Goal: Task Accomplishment & Management: Use online tool/utility

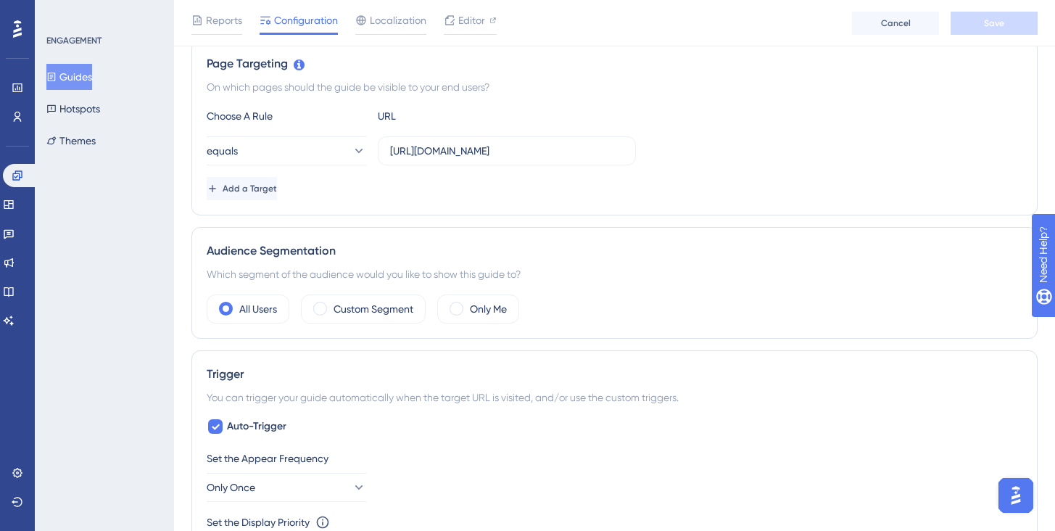
scroll to position [335, 0]
click at [550, 154] on input "[URL][DOMAIN_NAME]" at bounding box center [507, 152] width 234 height 16
drag, startPoint x: 554, startPoint y: 154, endPoint x: 699, endPoint y: 160, distance: 144.5
click at [699, 160] on div "equals [URL][DOMAIN_NAME]" at bounding box center [615, 151] width 816 height 29
click at [624, 150] on label "[URL][DOMAIN_NAME]" at bounding box center [507, 151] width 258 height 29
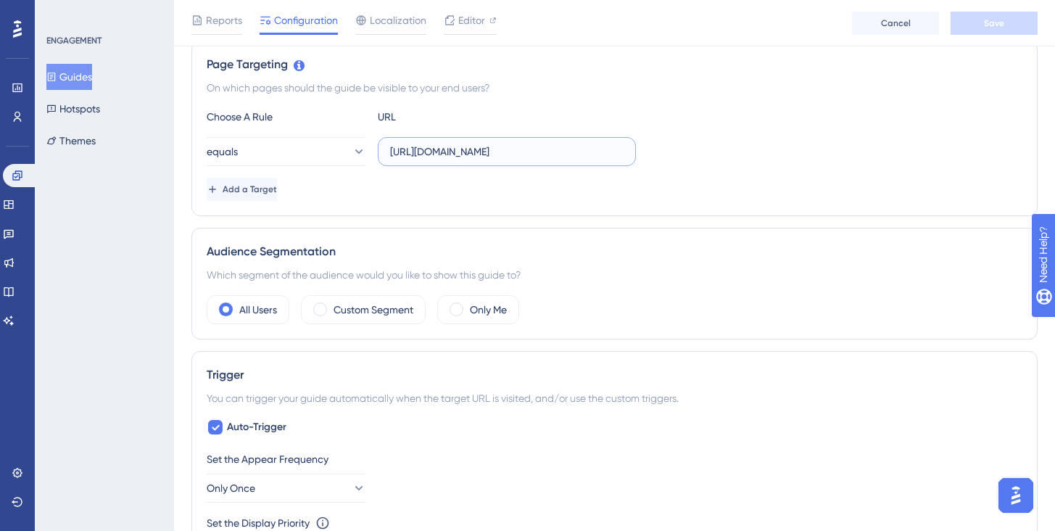
click at [624, 150] on input "[URL][DOMAIN_NAME]" at bounding box center [507, 152] width 234 height 16
drag, startPoint x: 572, startPoint y: 154, endPoint x: 646, endPoint y: 150, distance: 73.4
click at [646, 150] on div "equals https://empresa.caju.com.br/classic/#/dashboard" at bounding box center [615, 151] width 816 height 29
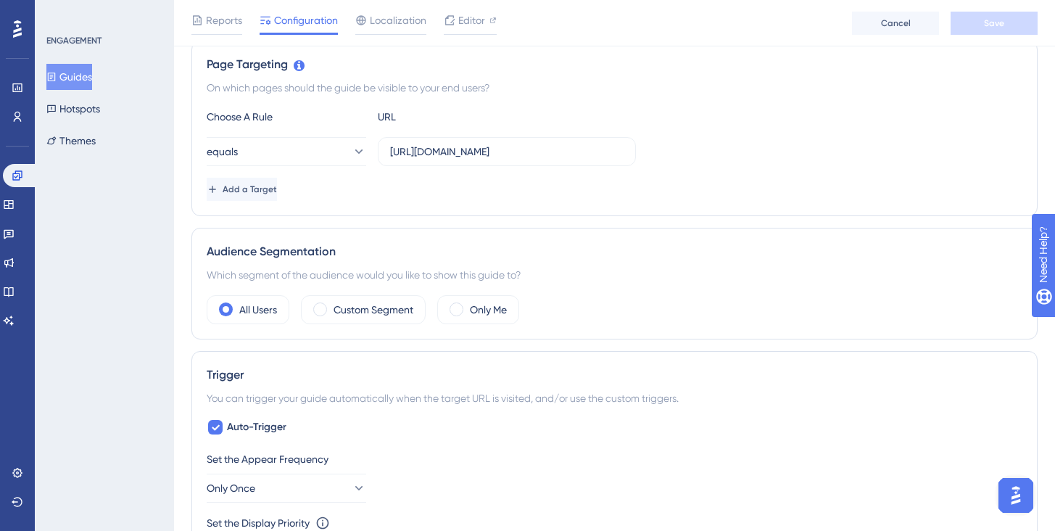
click at [651, 155] on div "equals https://empresa.caju.com.br/classic/#/dashboard" at bounding box center [615, 151] width 816 height 29
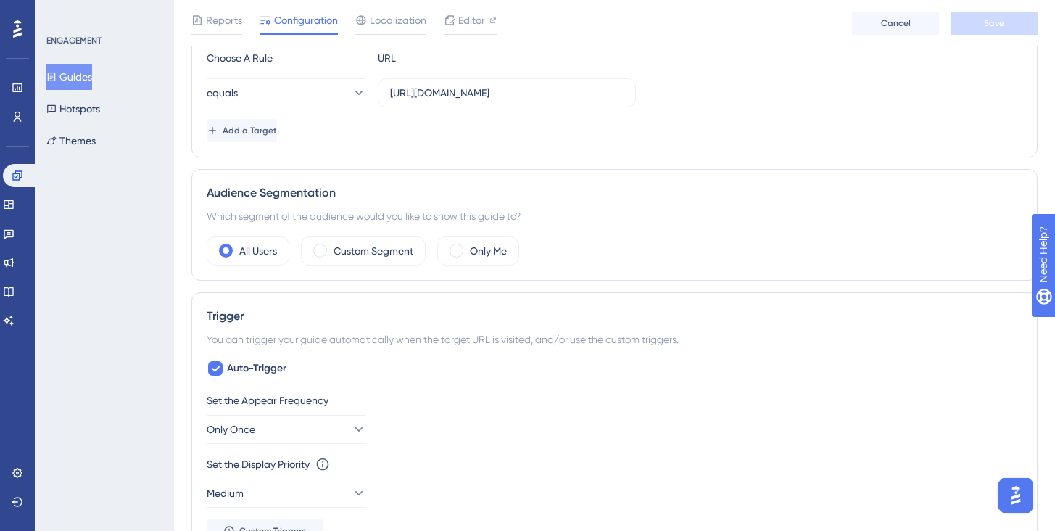
scroll to position [305, 0]
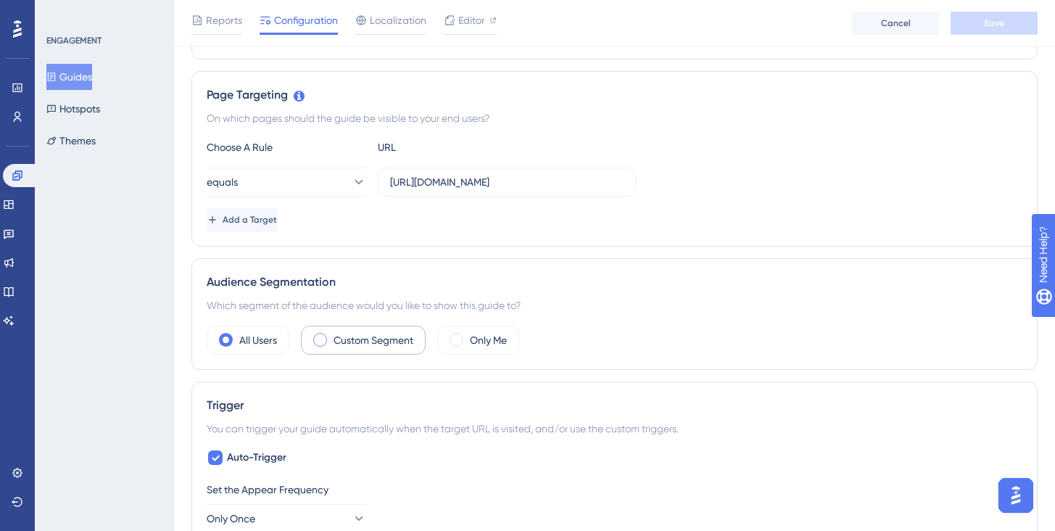
click at [382, 339] on label "Custom Segment" at bounding box center [374, 340] width 80 height 17
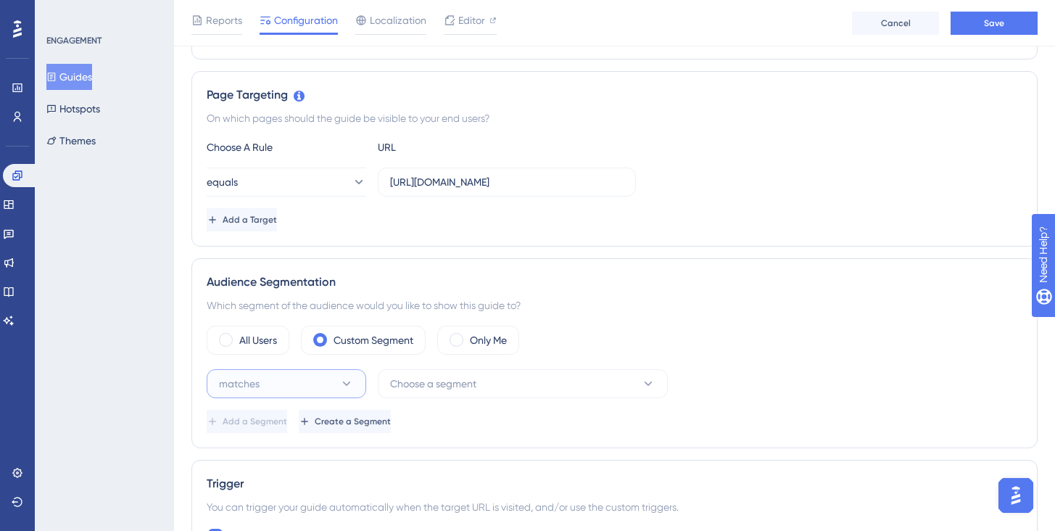
click at [334, 384] on button "matches" at bounding box center [287, 383] width 160 height 29
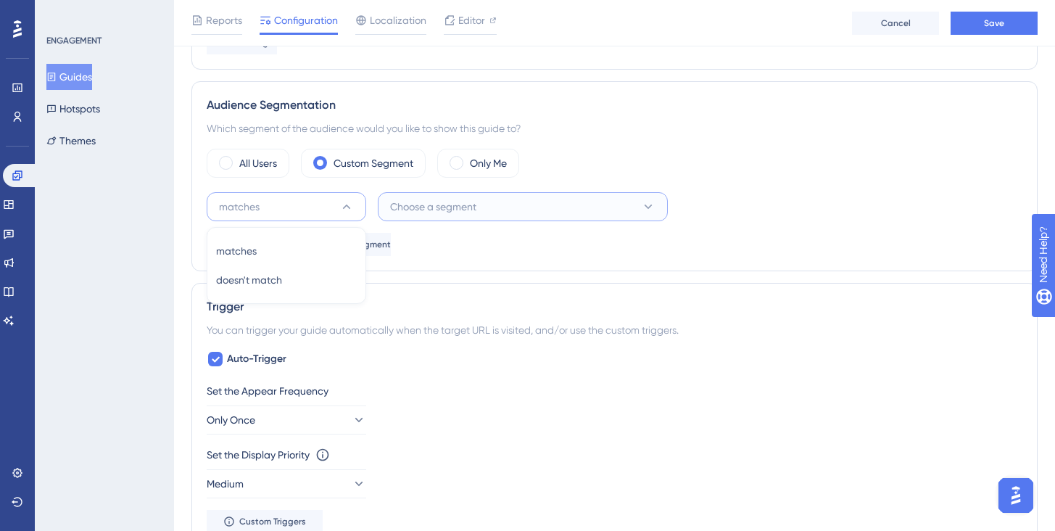
click at [458, 215] on button "Choose a segment" at bounding box center [523, 206] width 290 height 29
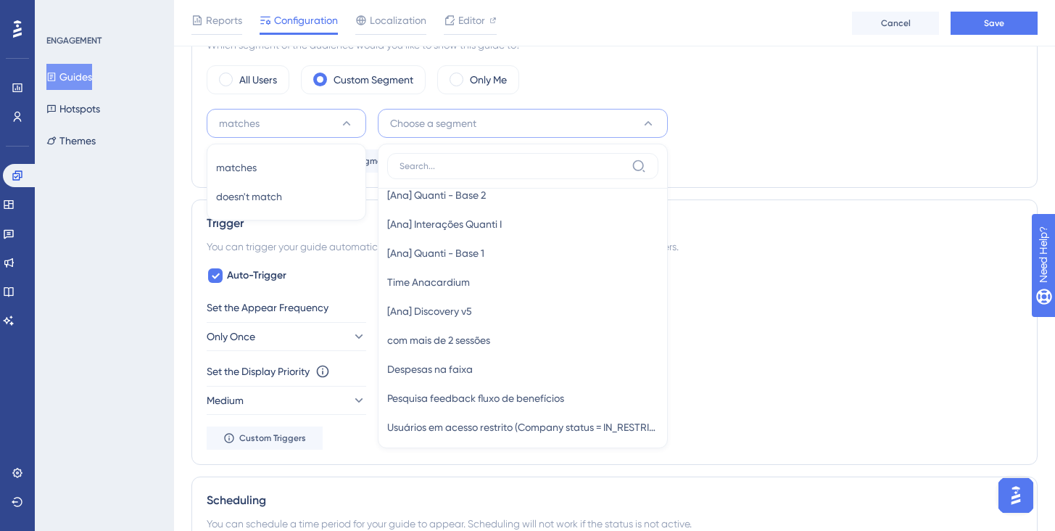
scroll to position [2234, 0]
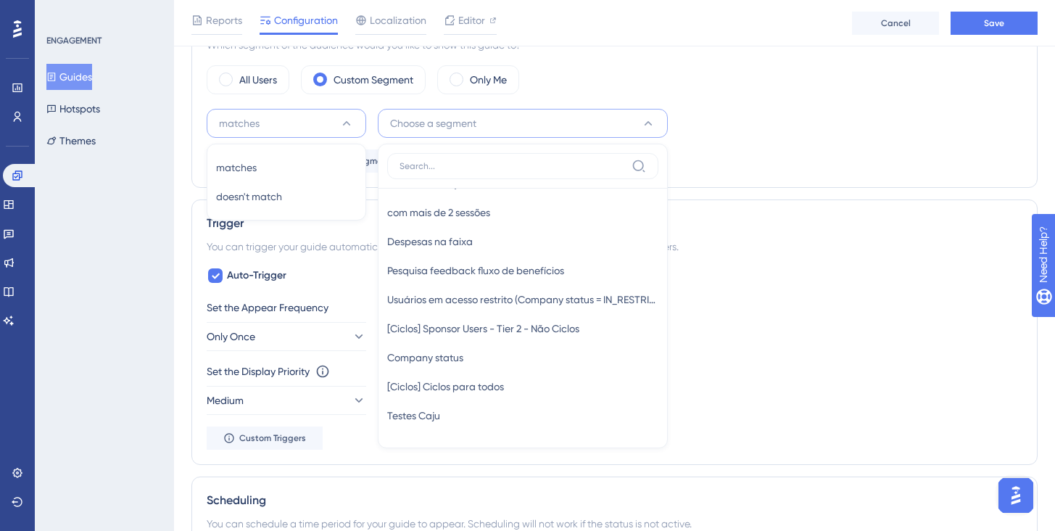
click at [726, 163] on div "Add a Segment Create a Segment" at bounding box center [615, 160] width 816 height 23
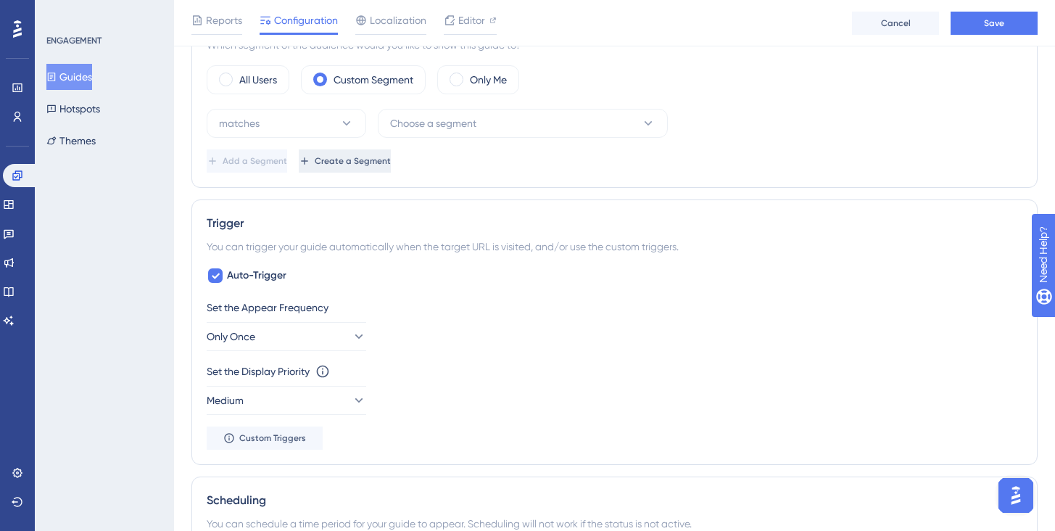
click at [391, 165] on span "Create a Segment" at bounding box center [353, 161] width 76 height 12
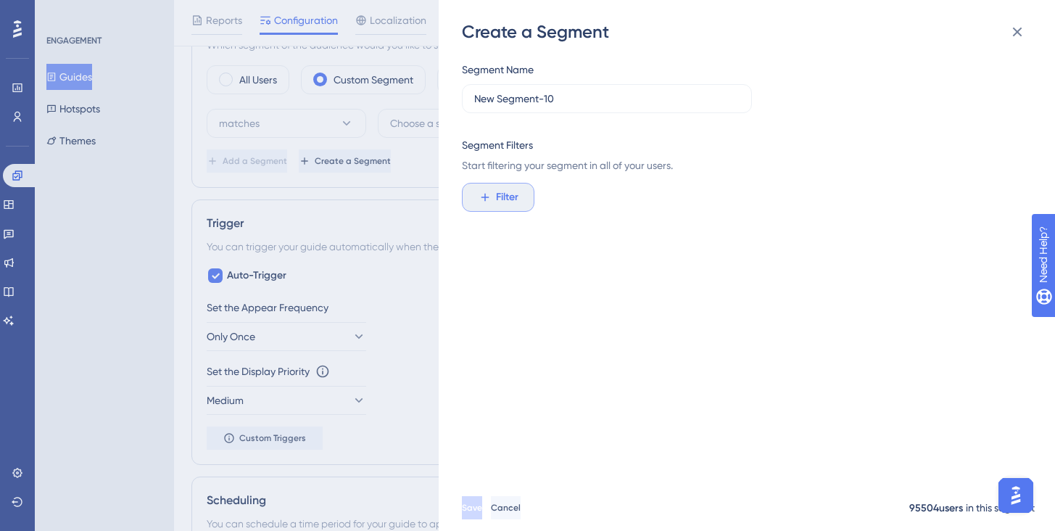
click at [511, 195] on span "Filter" at bounding box center [507, 197] width 22 height 17
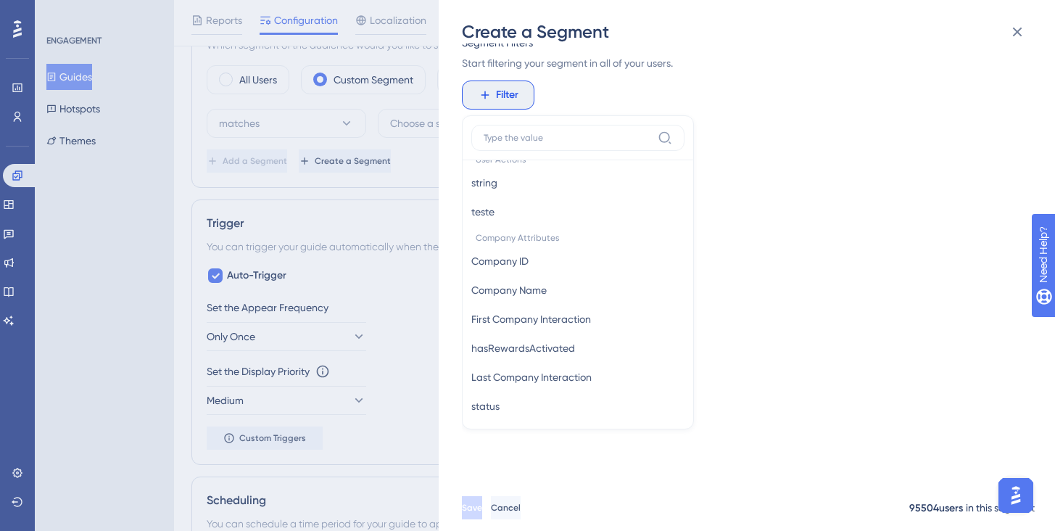
scroll to position [875, 0]
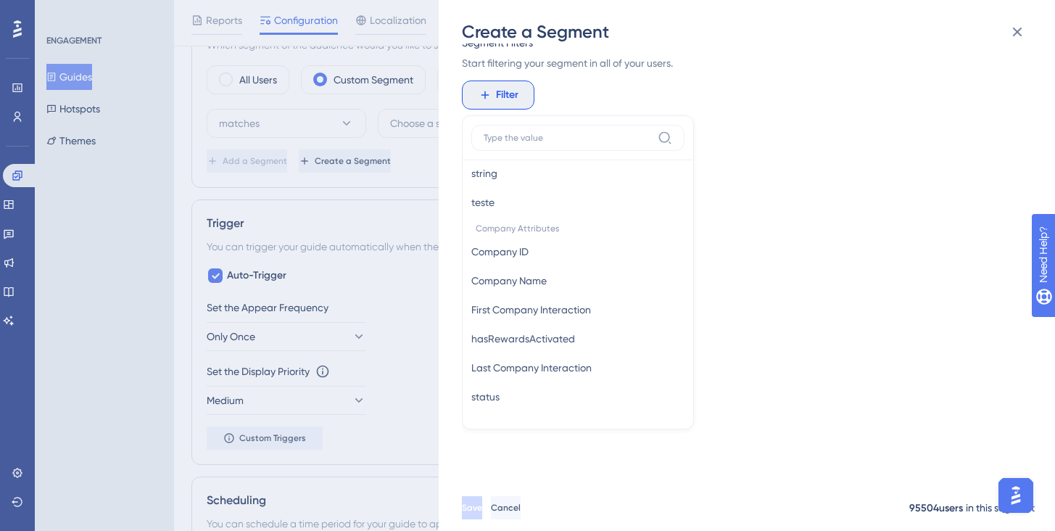
click at [810, 340] on div "Segment Name New Segment-10 Segment Filters Start filtering your segment in all…" at bounding box center [754, 264] width 585 height 441
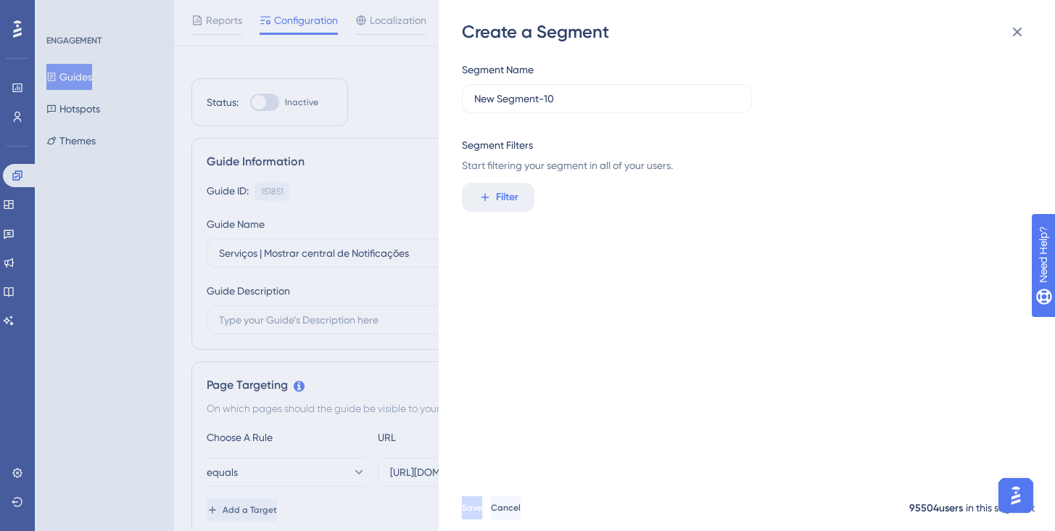
scroll to position [0, 0]
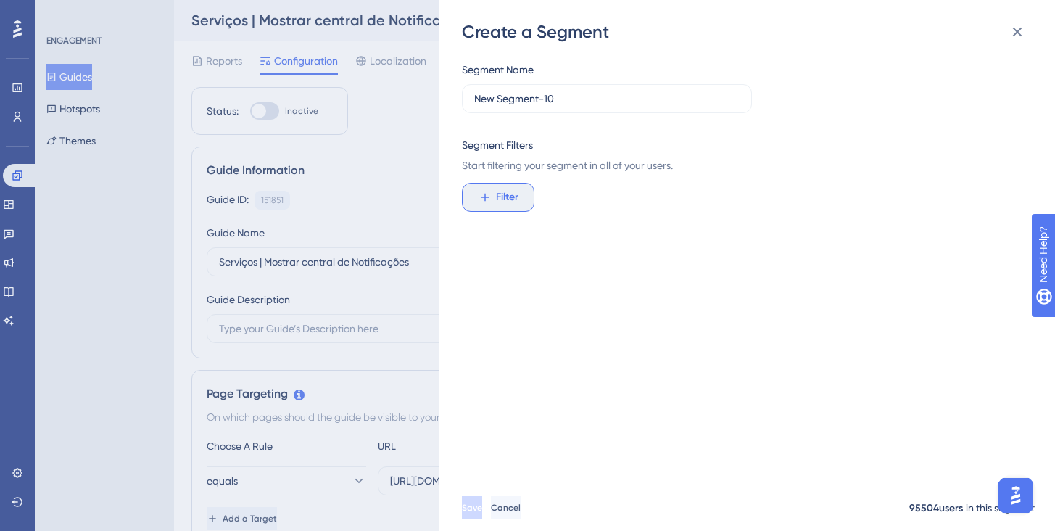
click at [515, 201] on span "Filter" at bounding box center [507, 197] width 22 height 17
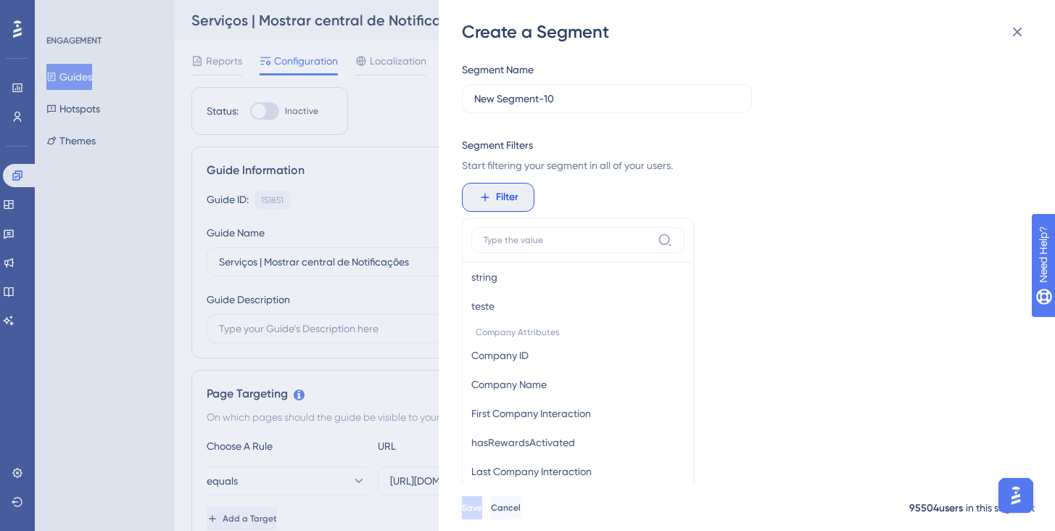
scroll to position [875, 0]
click at [586, 349] on button "Company ID Company ID" at bounding box center [578, 353] width 213 height 29
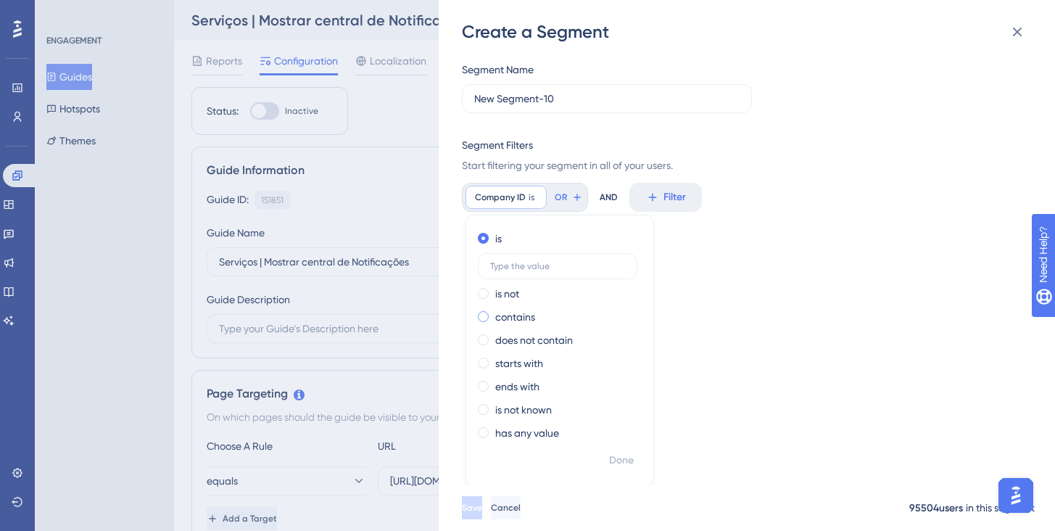
click at [523, 310] on label "contains" at bounding box center [515, 316] width 40 height 17
click at [503, 286] on label "contains" at bounding box center [515, 284] width 40 height 17
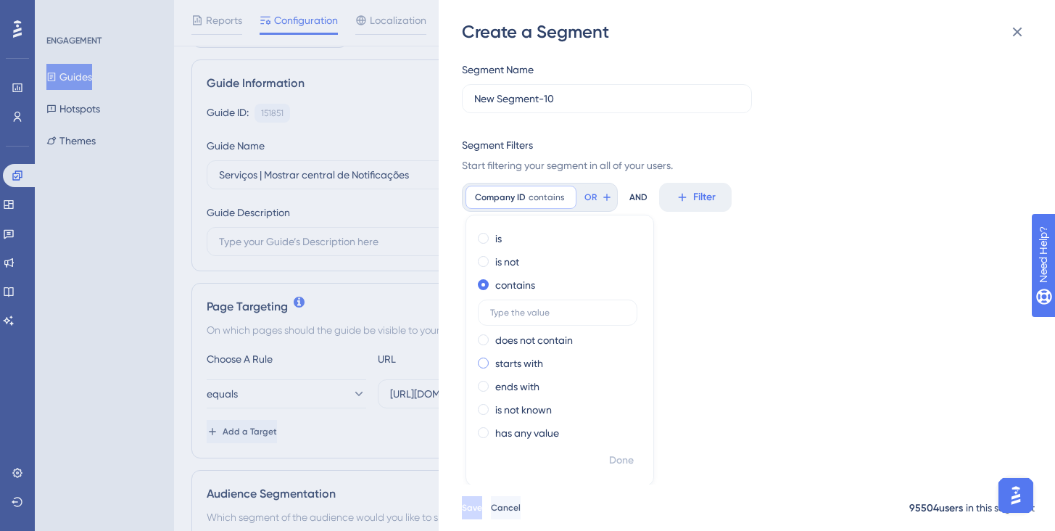
scroll to position [148, 0]
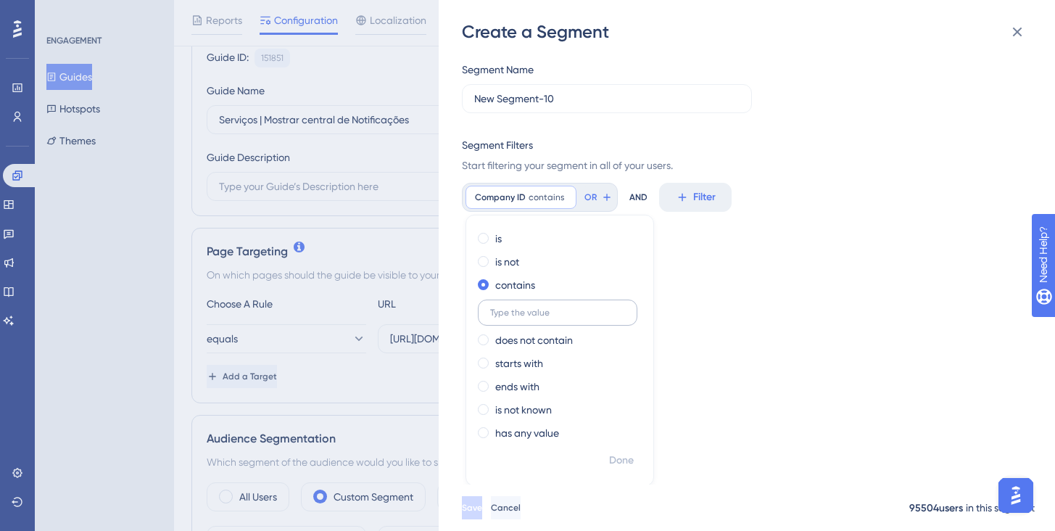
click at [539, 305] on label at bounding box center [558, 313] width 160 height 26
click at [539, 308] on input "text" at bounding box center [557, 313] width 135 height 10
click at [541, 308] on input "text" at bounding box center [557, 313] width 135 height 10
click at [782, 308] on div "Segment Name New Segment-10 Segment Filters Start filtering your segment in all…" at bounding box center [754, 264] width 585 height 441
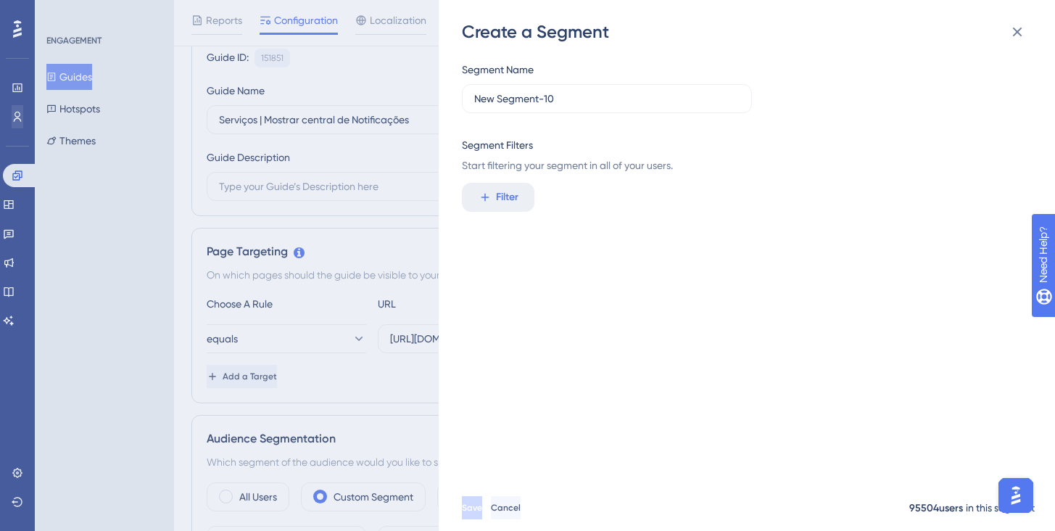
click at [18, 110] on div "Create a Segment Segment Name New Segment-10 Segment Filters Start filtering yo…" at bounding box center [527, 265] width 1055 height 531
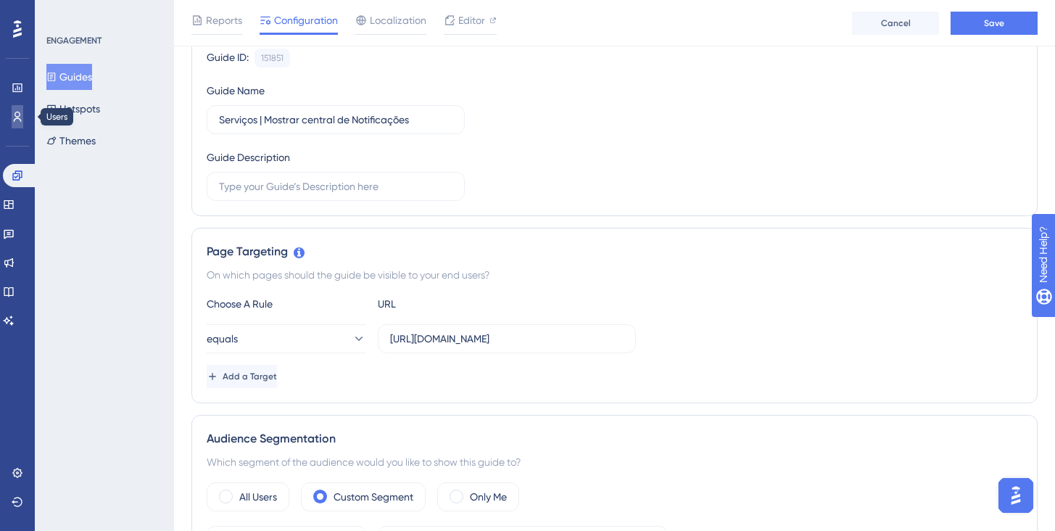
click at [22, 118] on icon at bounding box center [18, 117] width 12 height 12
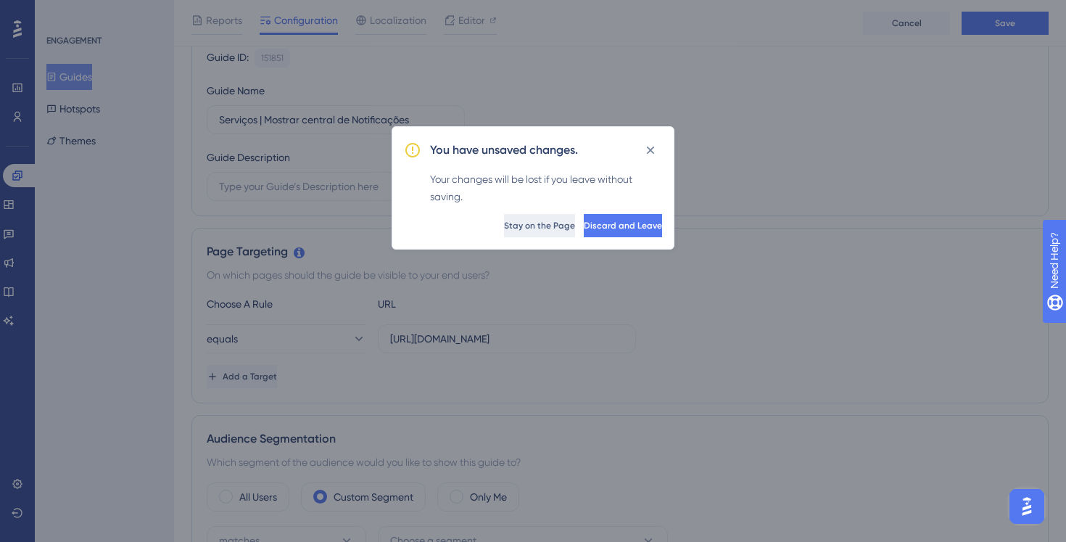
click at [504, 225] on span "Stay on the Page" at bounding box center [539, 226] width 71 height 12
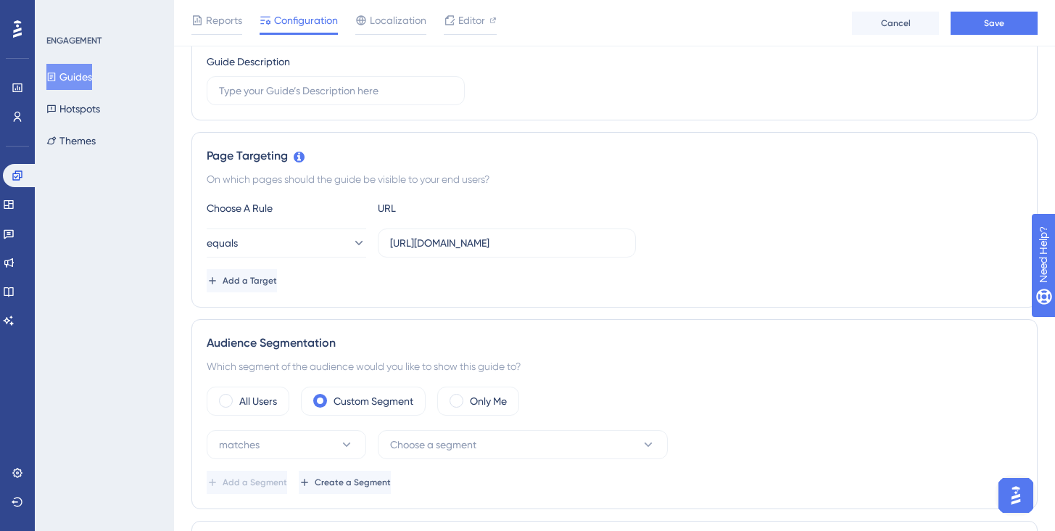
scroll to position [321, 0]
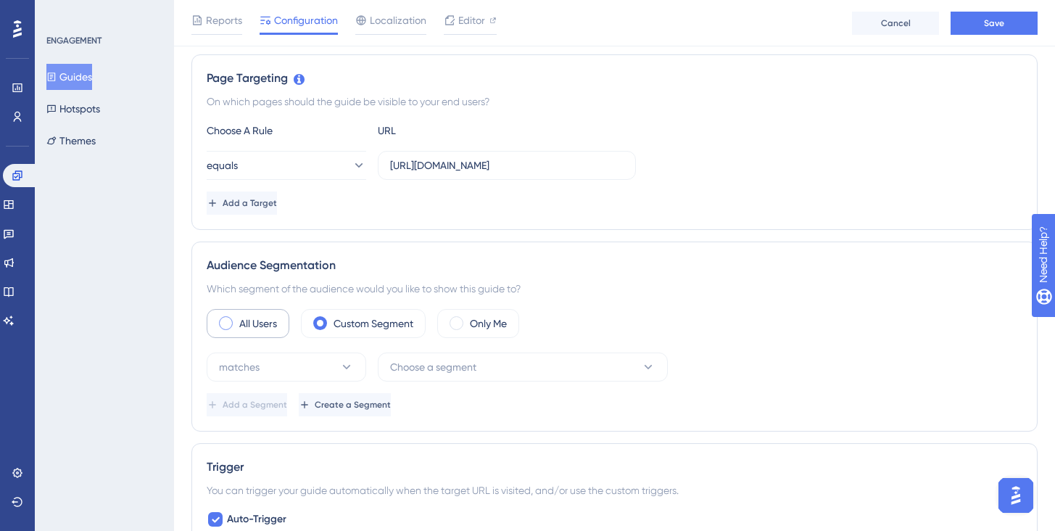
click at [253, 319] on label "All Users" at bounding box center [258, 323] width 38 height 17
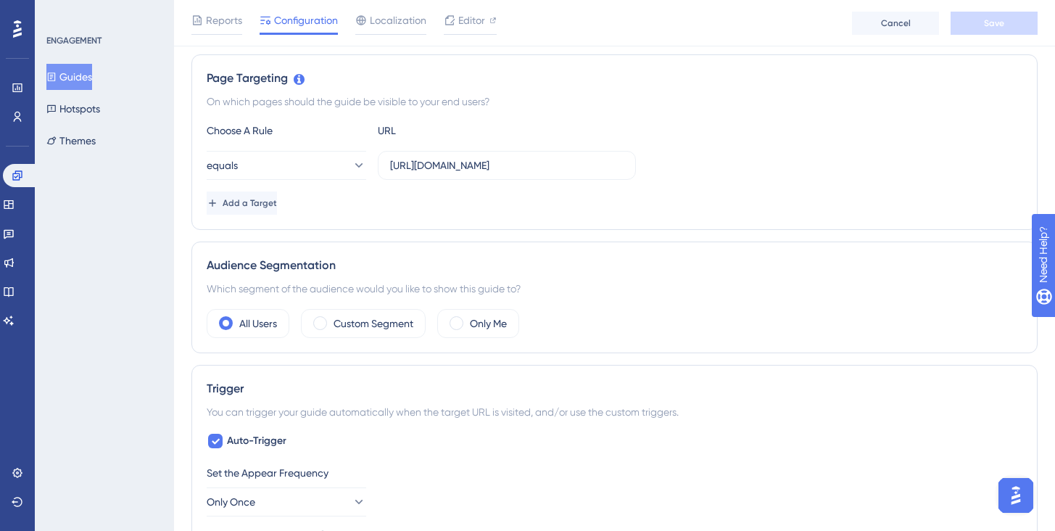
click at [21, 128] on div "Engagement Widgets Feedback Product Updates Knowledge Base AI Assistant" at bounding box center [17, 230] width 29 height 204
click at [19, 125] on link at bounding box center [18, 116] width 12 height 23
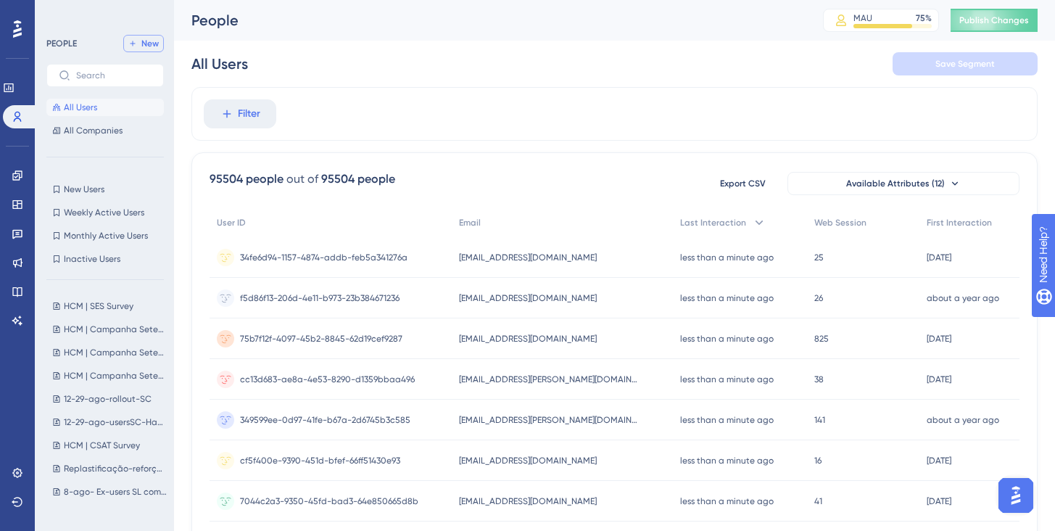
click at [147, 39] on span "New" at bounding box center [149, 44] width 17 height 12
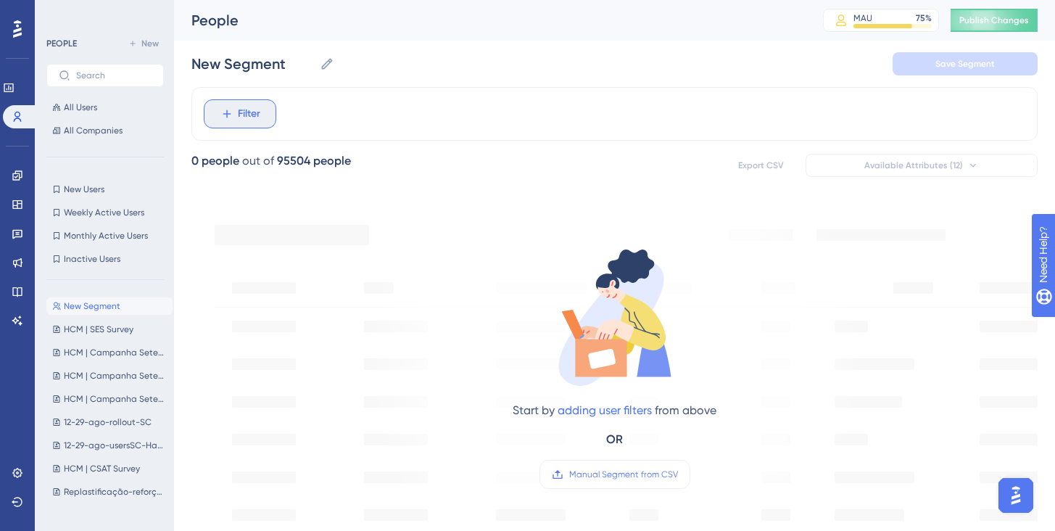
click at [252, 118] on span "Filter" at bounding box center [249, 113] width 22 height 17
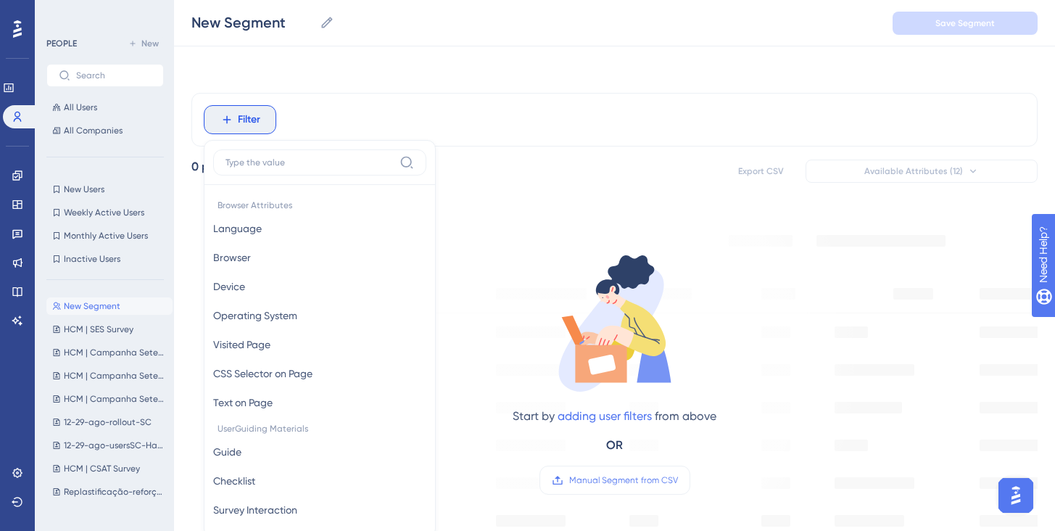
scroll to position [67, 0]
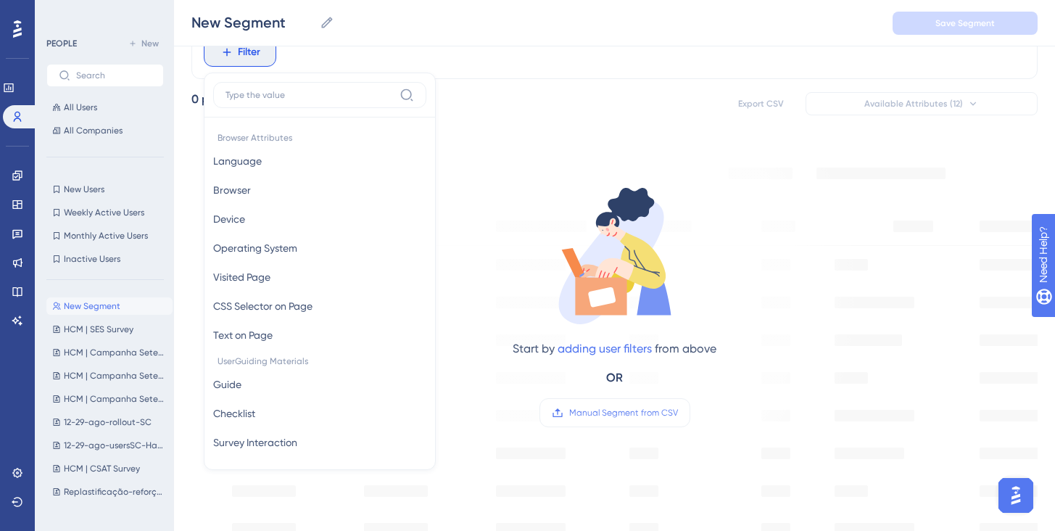
click at [786, 74] on div "Filter Browser Attributes Language Language Browser Browser Device Device Opera…" at bounding box center [615, 52] width 847 height 54
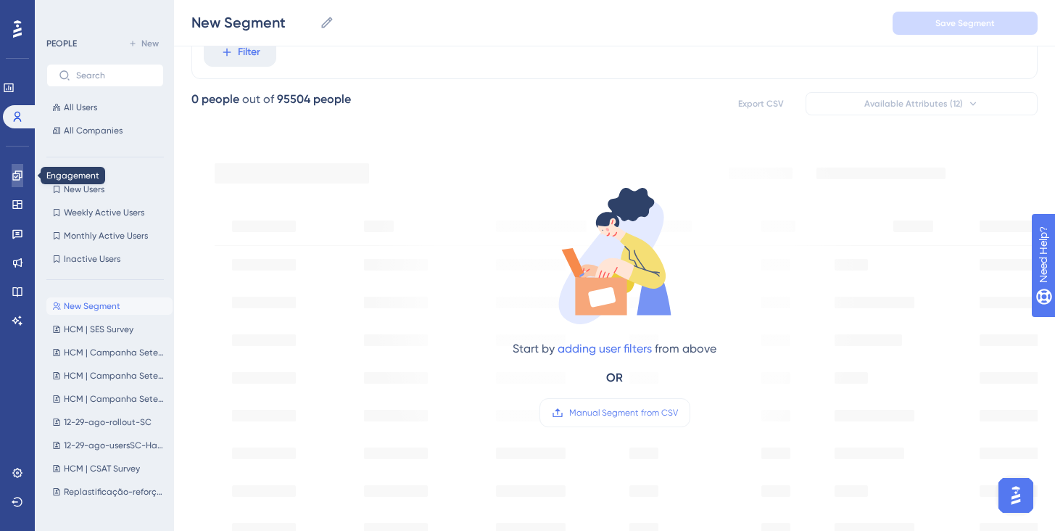
click at [16, 176] on icon at bounding box center [18, 176] width 12 height 12
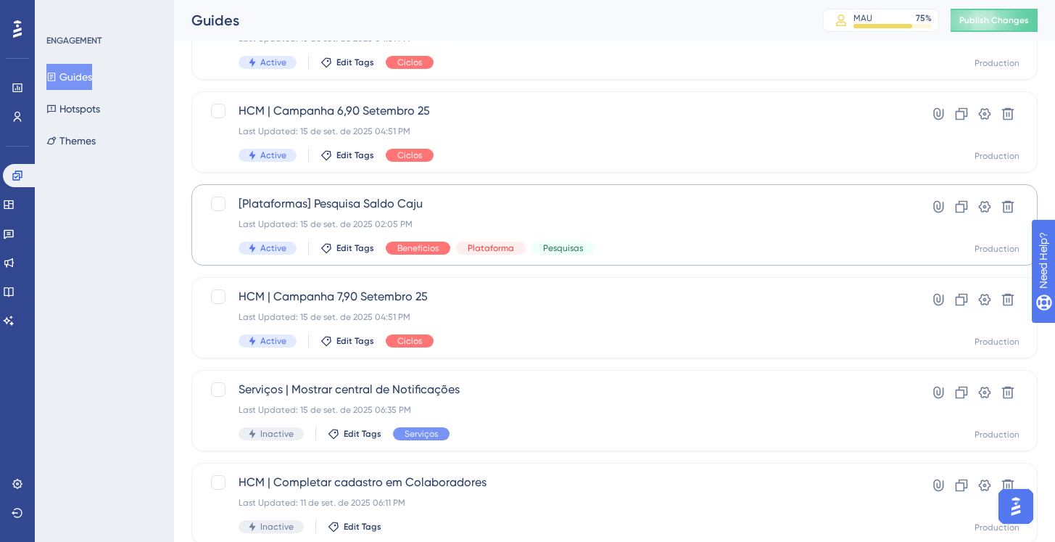
scroll to position [362, 0]
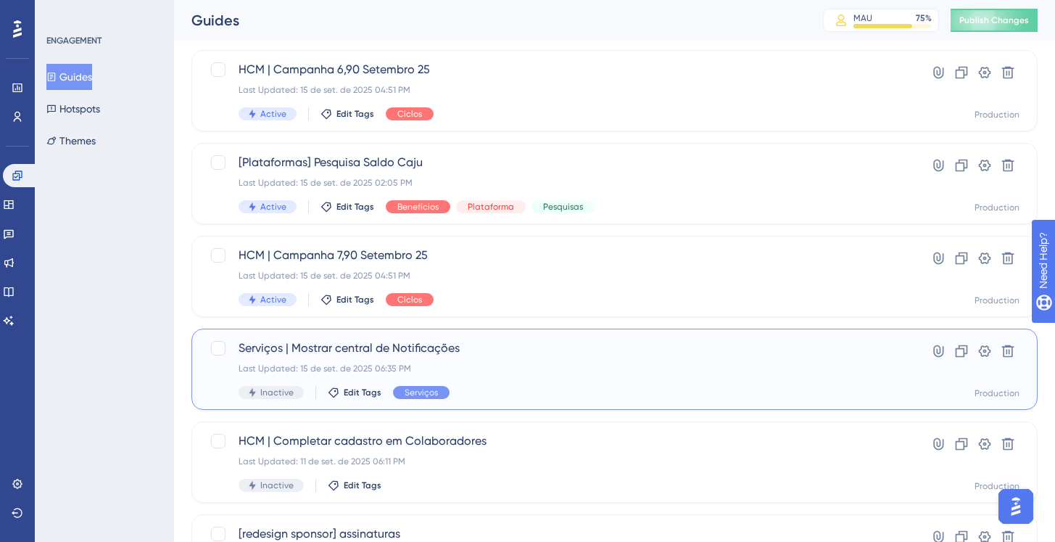
click at [561, 381] on div "Serviços | Mostrar central de Notificações Last Updated: 15 de set. de 2025 06:…" at bounding box center [557, 368] width 636 height 59
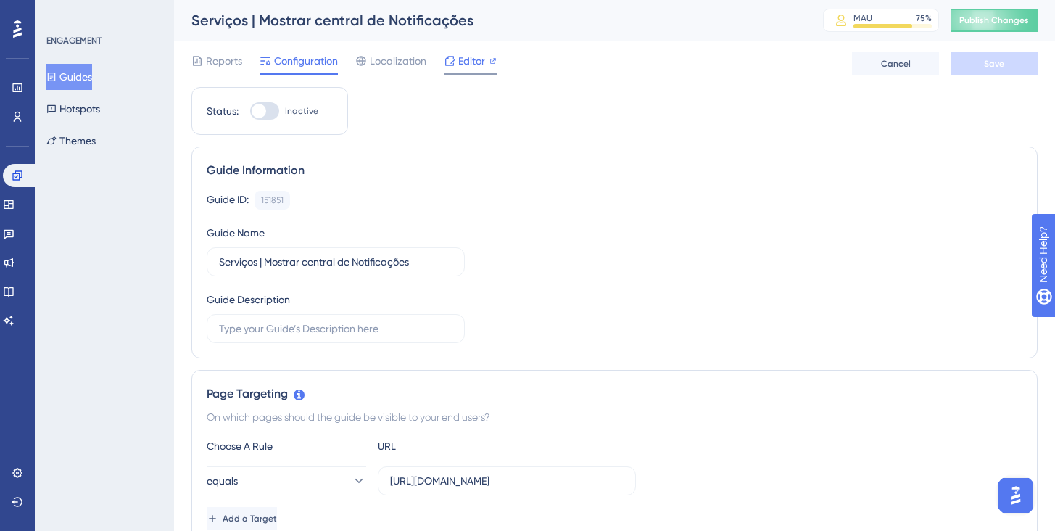
click at [481, 57] on span "Editor" at bounding box center [471, 60] width 27 height 17
